Goal: Check status: Check status

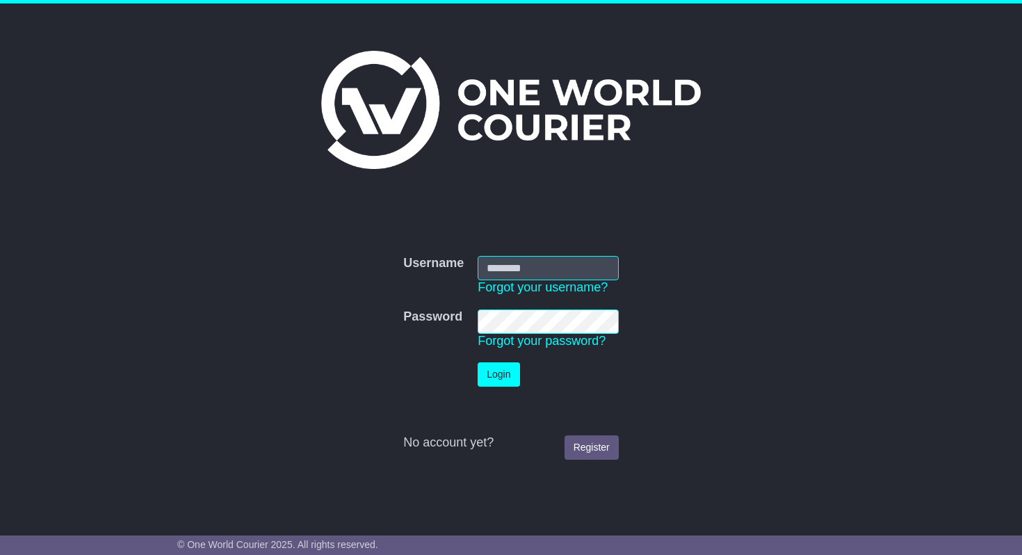
type input "**********"
click at [508, 385] on button "Login" at bounding box center [499, 374] width 42 height 24
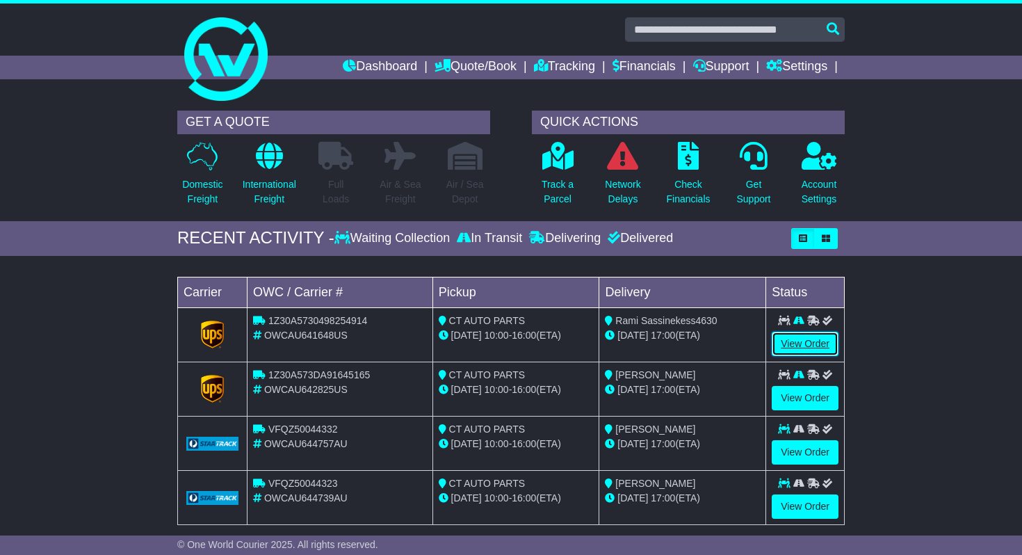
click at [813, 344] on link "View Order" at bounding box center [805, 344] width 67 height 24
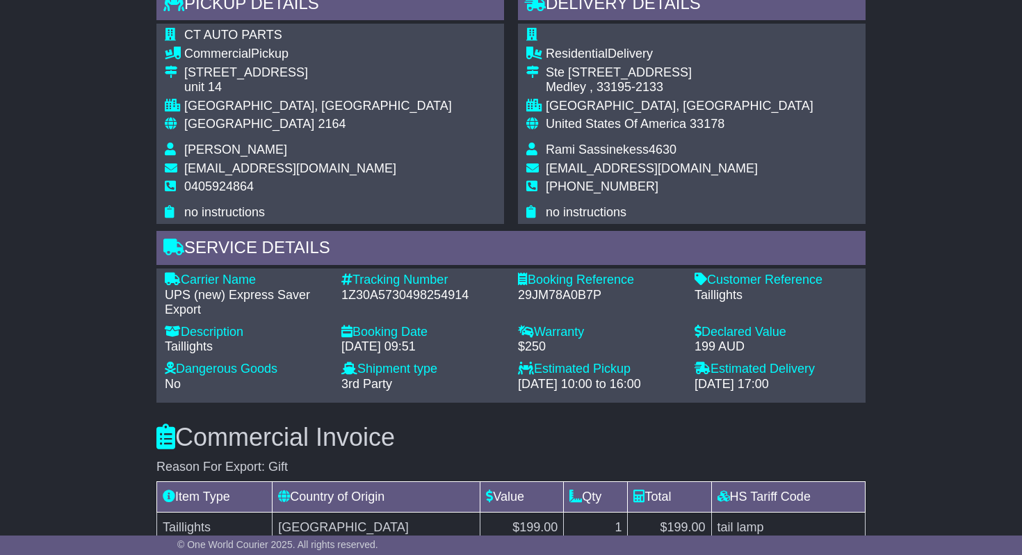
scroll to position [866, 0]
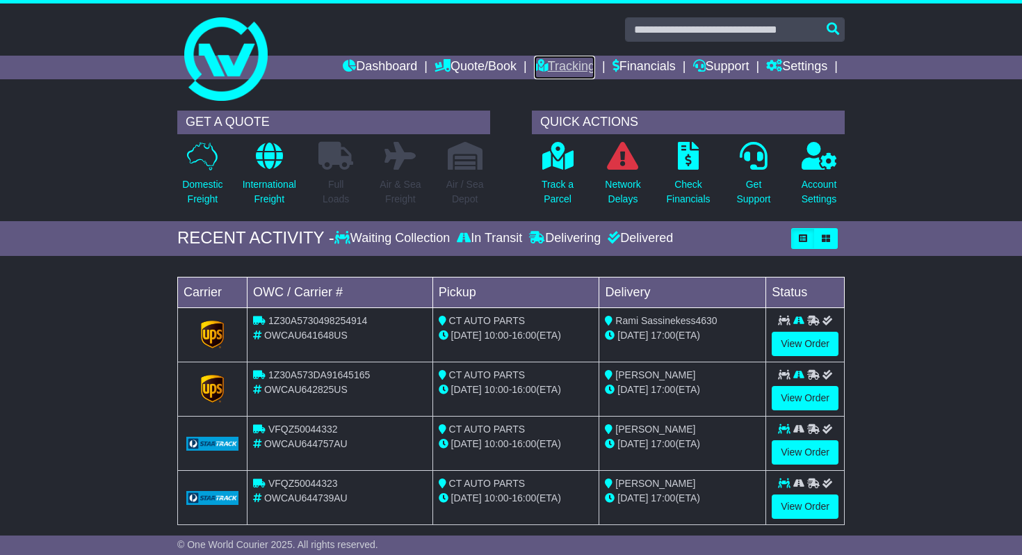
click at [537, 71] on link "Tracking" at bounding box center [564, 68] width 61 height 24
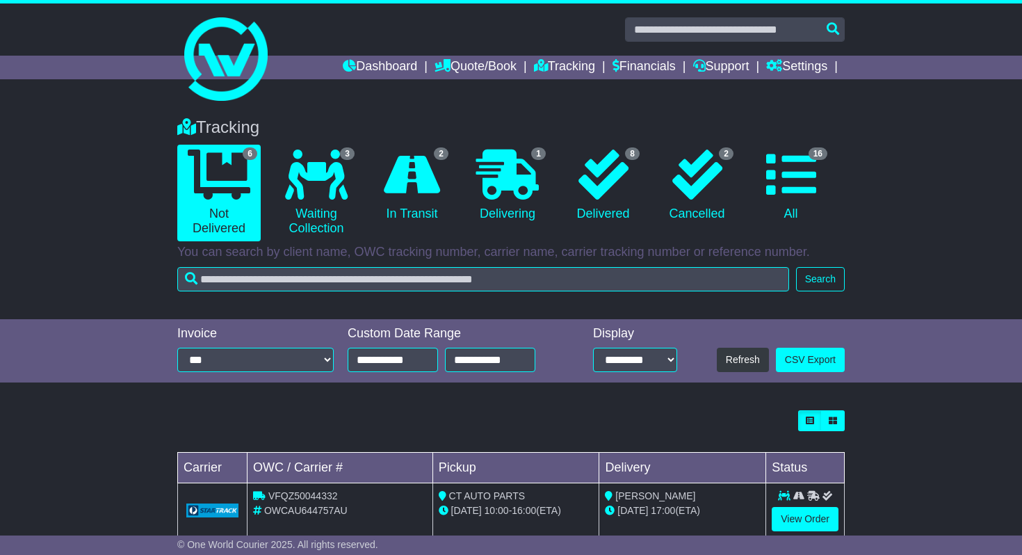
scroll to position [303, 0]
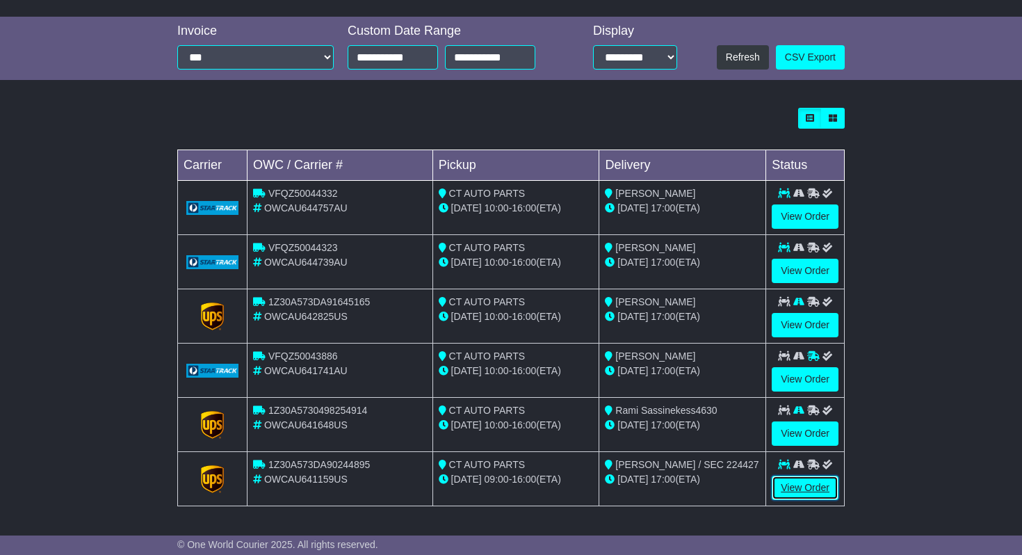
click at [803, 488] on link "View Order" at bounding box center [805, 488] width 67 height 24
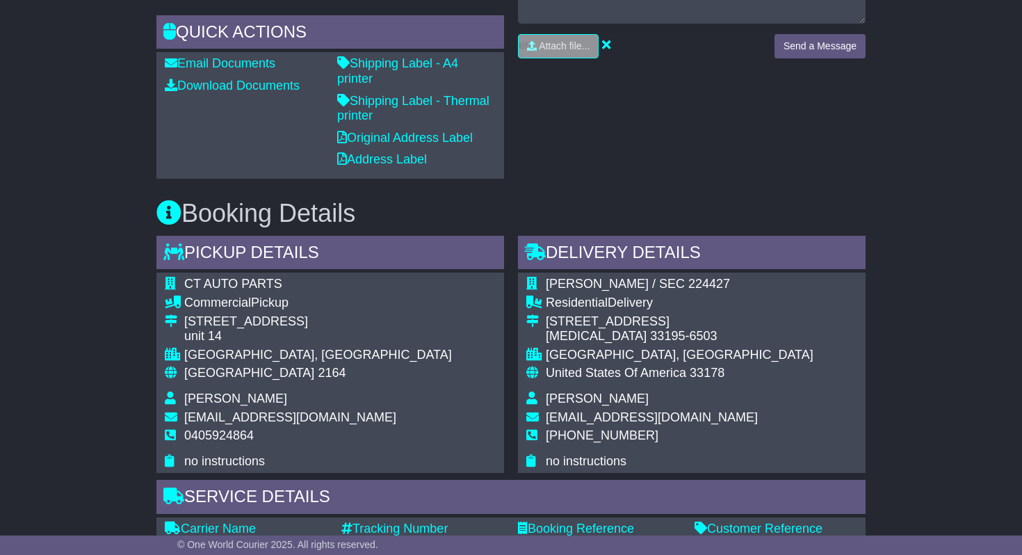
scroll to position [775, 0]
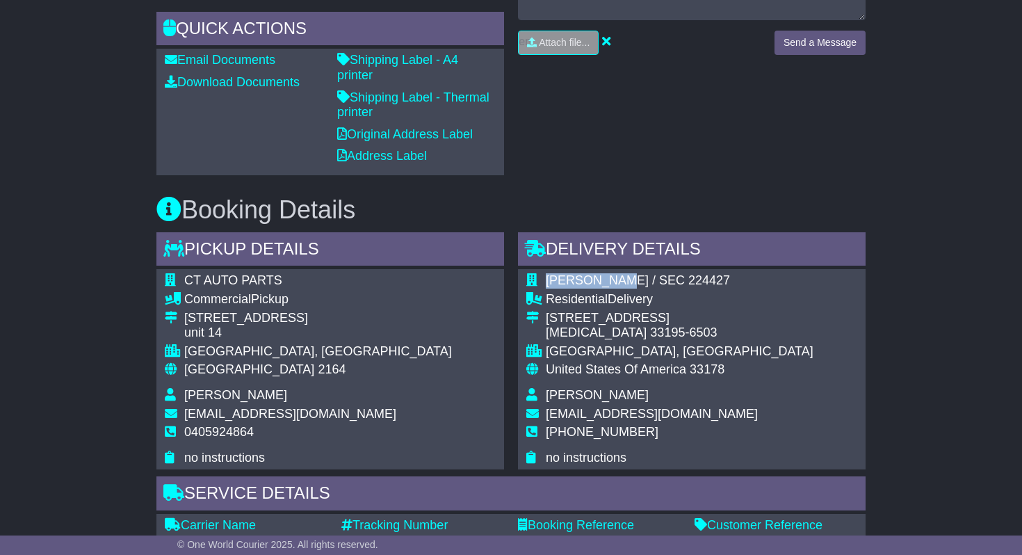
drag, startPoint x: 544, startPoint y: 248, endPoint x: 625, endPoint y: 252, distance: 81.5
click at [625, 273] on tr "[PERSON_NAME] / SEC 224427" at bounding box center [669, 282] width 287 height 19
copy tr "[PERSON_NAME]"
drag, startPoint x: 547, startPoint y: 364, endPoint x: 620, endPoint y: 372, distance: 74.1
click at [620, 388] on td "[PERSON_NAME]" at bounding box center [680, 397] width 268 height 19
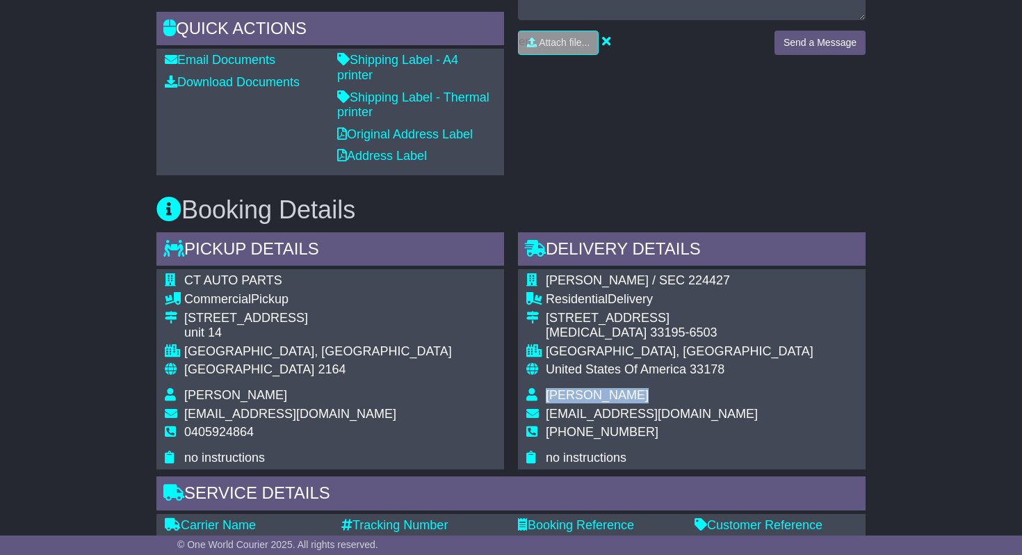
copy span "[PERSON_NAME]"
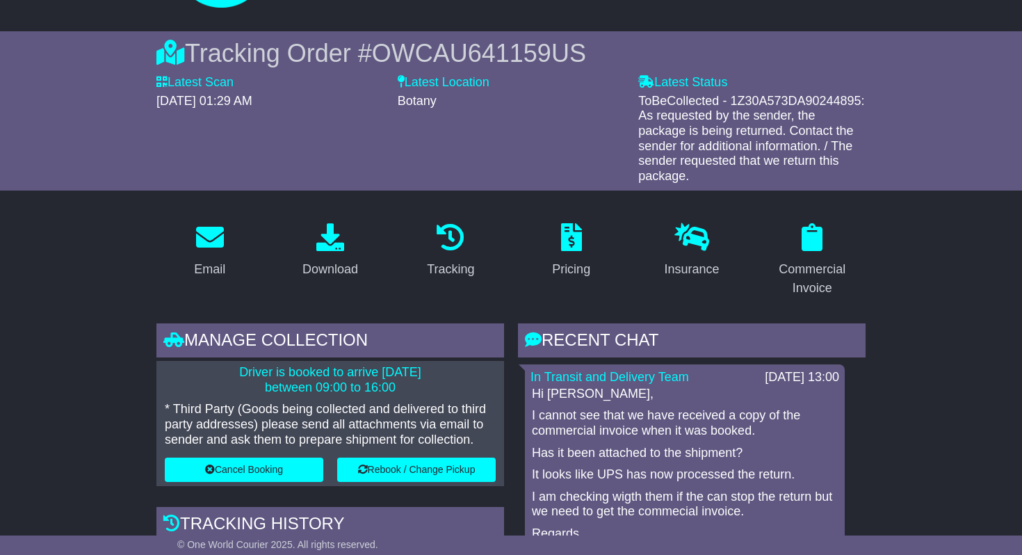
scroll to position [0, 0]
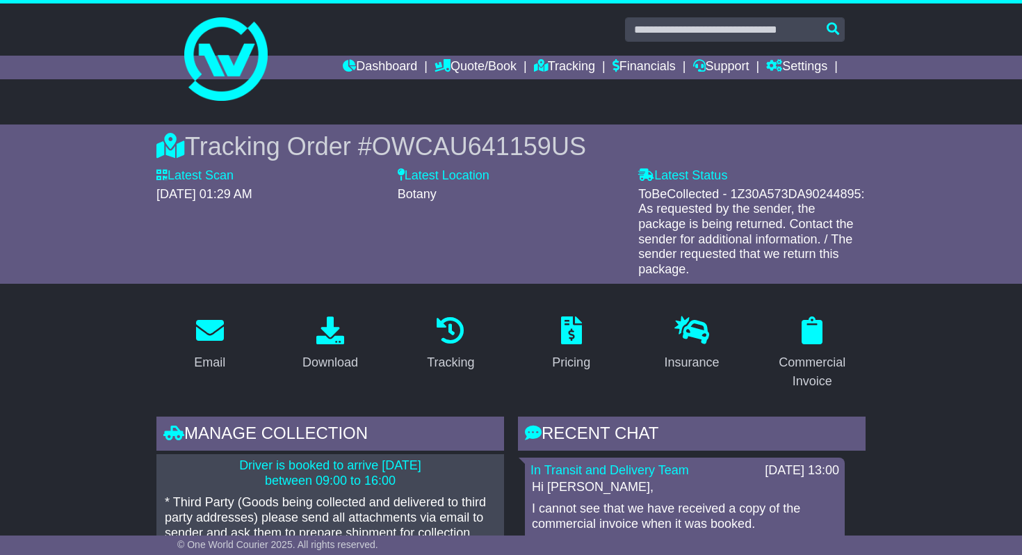
click at [408, 146] on span "OWCAU641159US" at bounding box center [479, 146] width 214 height 29
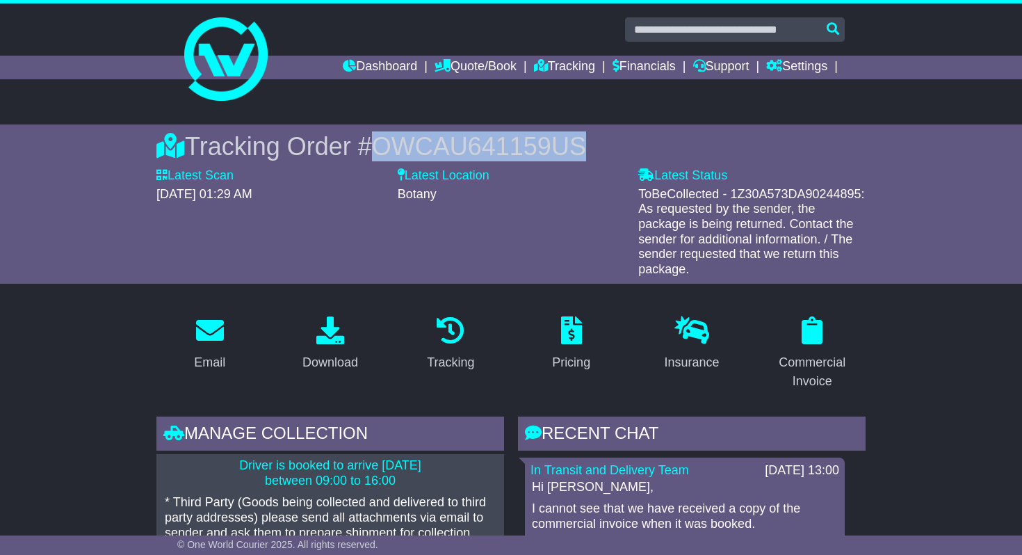
click at [408, 146] on span "OWCAU641159US" at bounding box center [479, 146] width 214 height 29
copy span "OWCAU641159US"
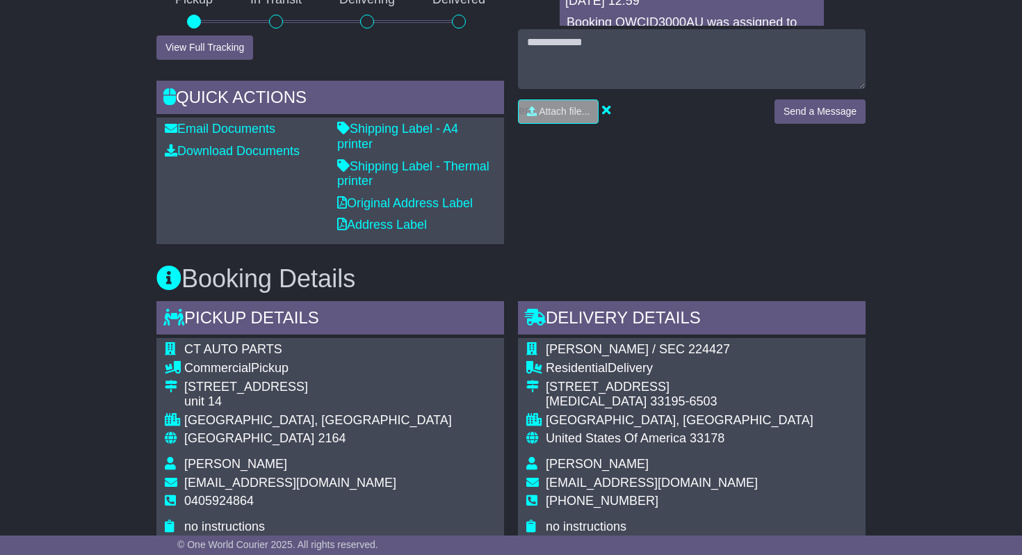
scroll to position [711, 0]
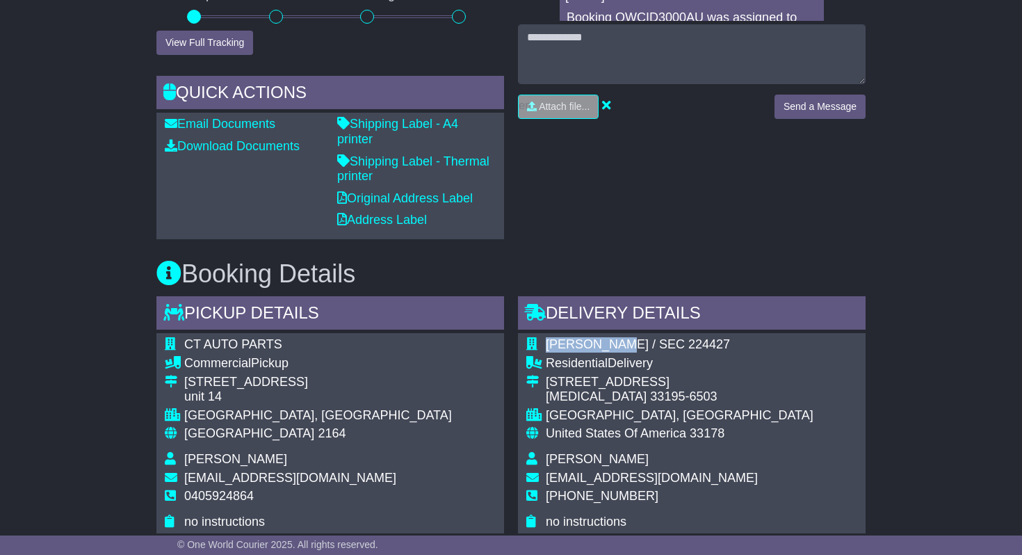
drag, startPoint x: 548, startPoint y: 316, endPoint x: 626, endPoint y: 316, distance: 77.9
click at [626, 337] on span "[PERSON_NAME] / SEC 224427" at bounding box center [638, 344] width 184 height 14
copy span "[PERSON_NAME]"
drag, startPoint x: 546, startPoint y: 428, endPoint x: 632, endPoint y: 431, distance: 86.3
click at [631, 452] on td "[PERSON_NAME]" at bounding box center [680, 461] width 268 height 19
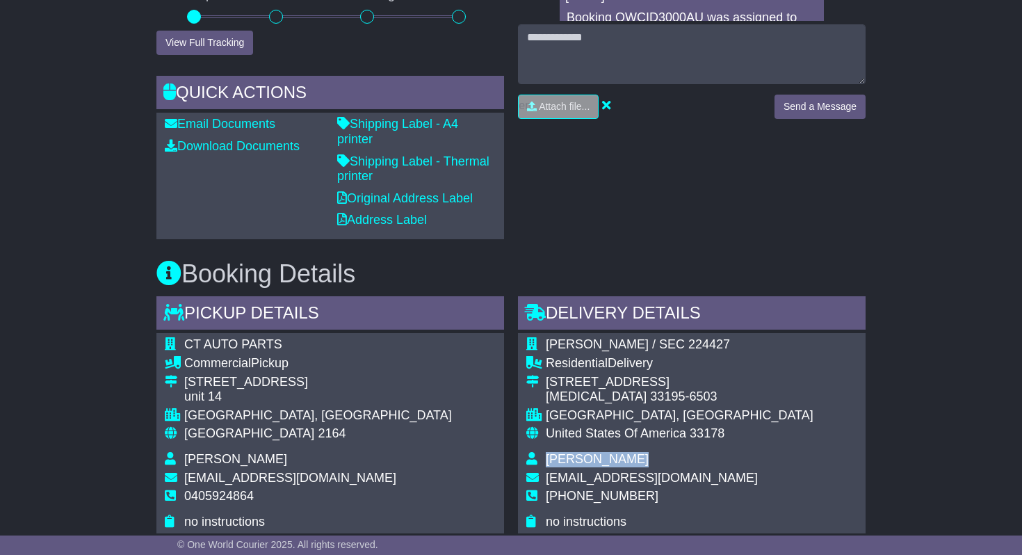
copy span "[PERSON_NAME]"
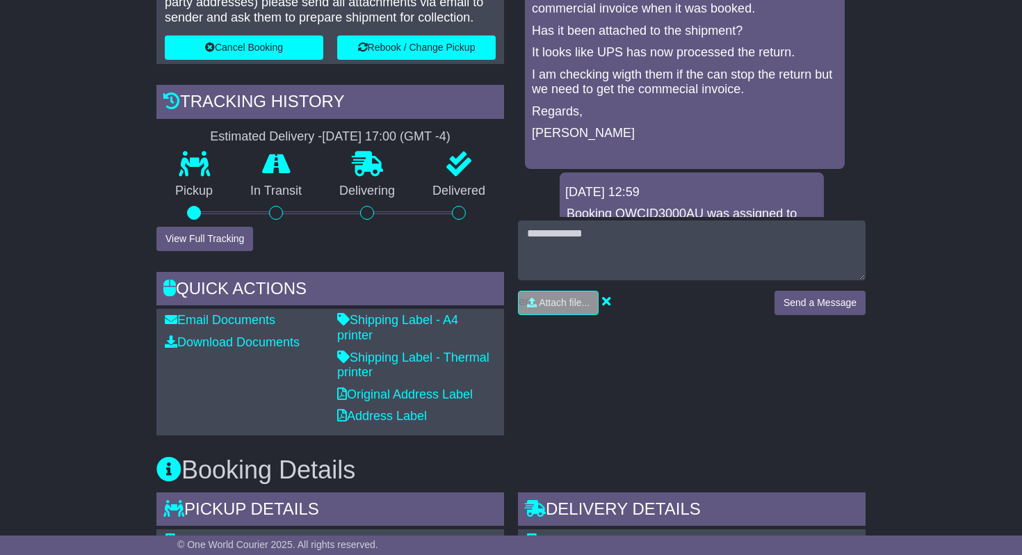
scroll to position [539, 0]
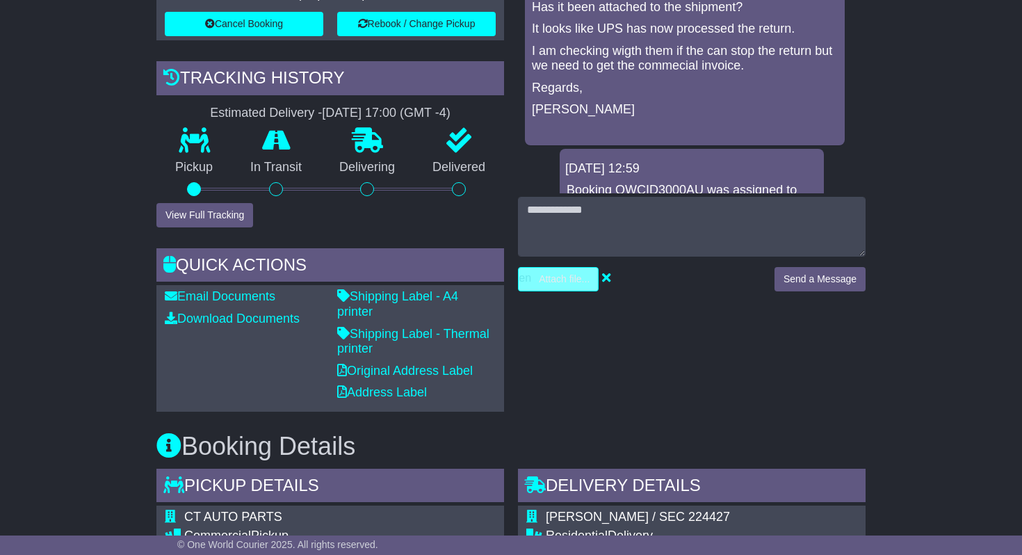
click at [565, 268] on input "file" at bounding box center [492, 279] width 211 height 23
type input "**********"
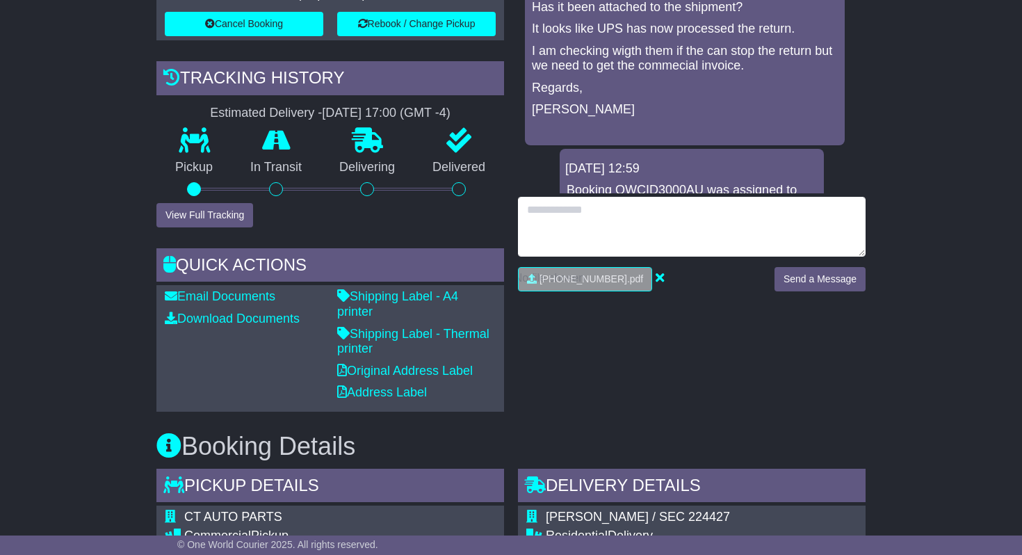
click at [593, 208] on textarea at bounding box center [692, 227] width 348 height 60
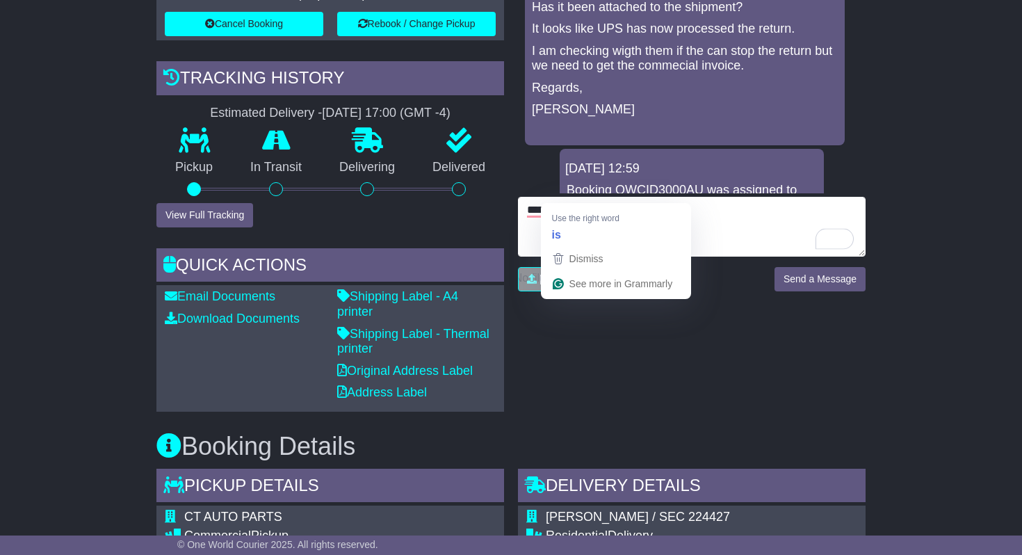
click at [558, 197] on textarea "**********" at bounding box center [692, 227] width 348 height 60
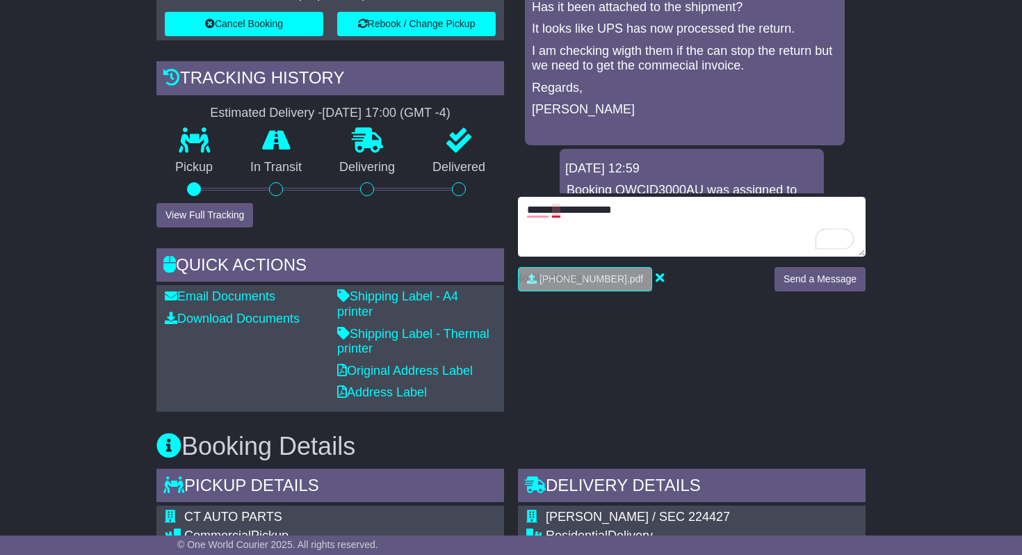
click at [556, 197] on textarea "**********" at bounding box center [692, 227] width 348 height 60
type textarea "**********"
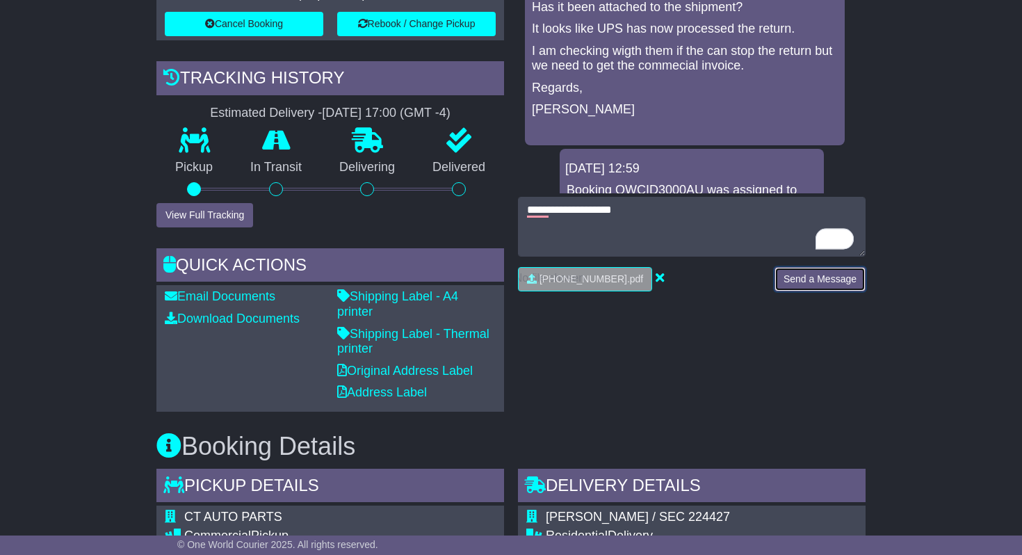
click at [821, 267] on button "Send a Message" at bounding box center [820, 279] width 91 height 24
